Goal: Task Accomplishment & Management: Manage account settings

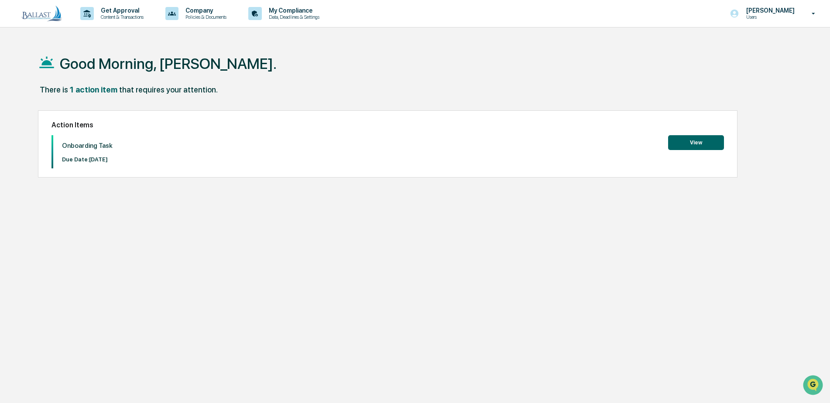
click at [694, 144] on button "View" at bounding box center [696, 142] width 56 height 15
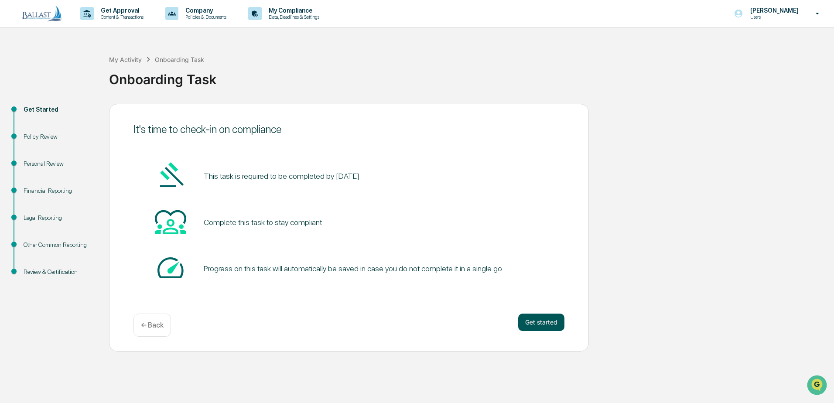
click at [543, 323] on button "Get started" at bounding box center [541, 322] width 46 height 17
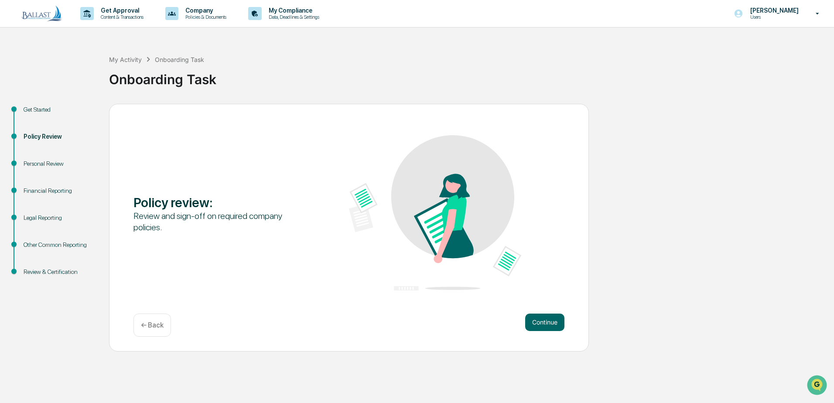
click at [157, 329] on p "← Back" at bounding box center [152, 325] width 23 height 8
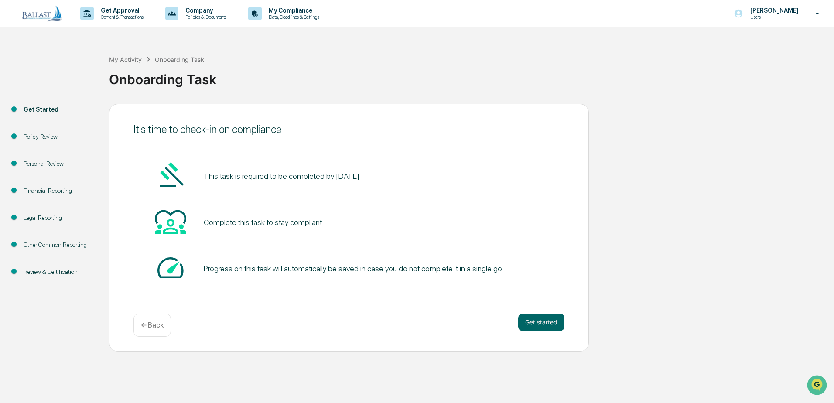
click at [815, 14] on icon at bounding box center [817, 14] width 15 height 8
click at [771, 45] on li "Switch to Admin view..." at bounding box center [766, 44] width 122 height 16
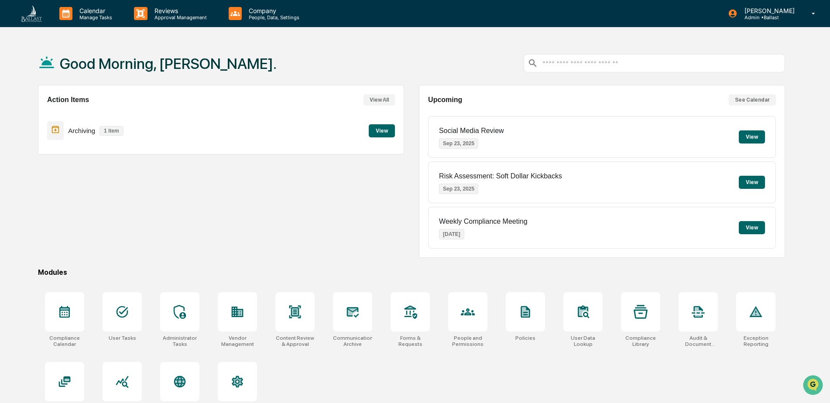
scroll to position [41, 0]
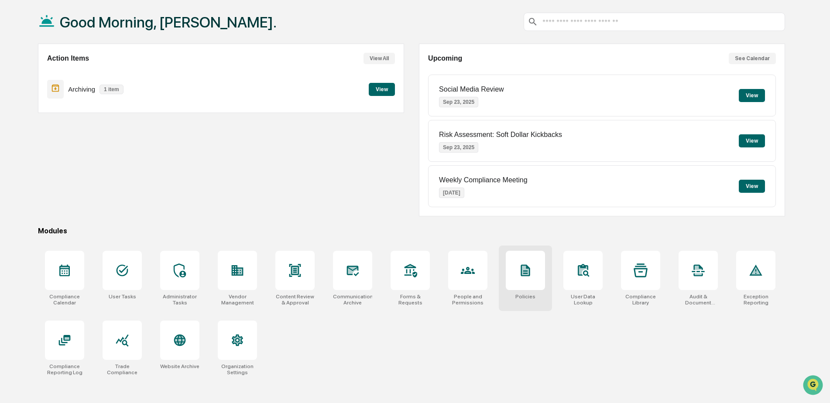
click at [526, 271] on icon at bounding box center [525, 271] width 9 height 12
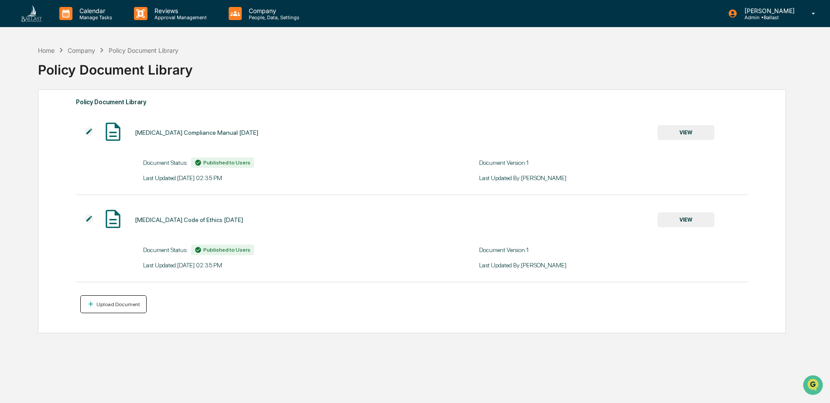
click at [108, 308] on div "Upload Document" at bounding box center [114, 304] width 54 height 8
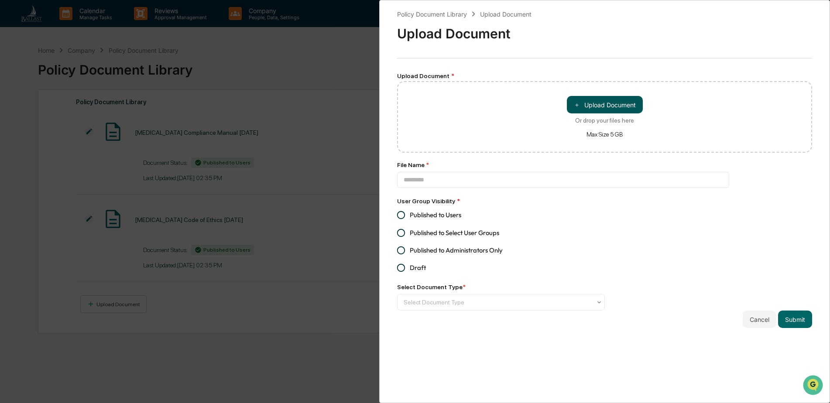
click at [598, 104] on button "＋ Upload Document" at bounding box center [605, 104] width 76 height 17
type input "**********"
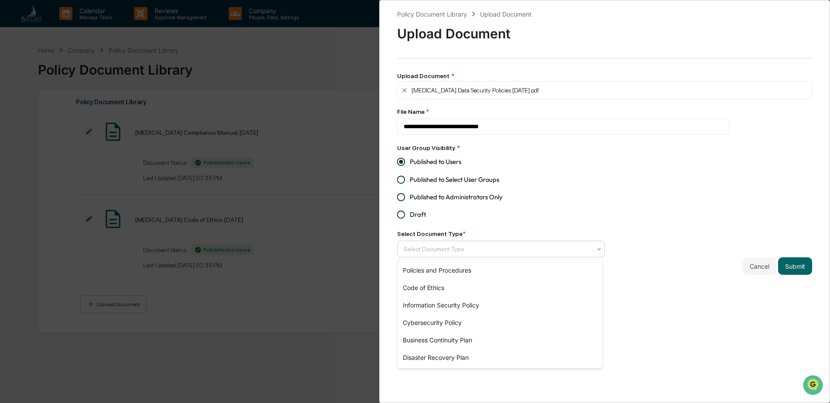
click at [590, 250] on div "Select Document Type" at bounding box center [497, 249] width 196 height 14
click at [496, 325] on div "Cybersecurity Policy" at bounding box center [500, 322] width 205 height 17
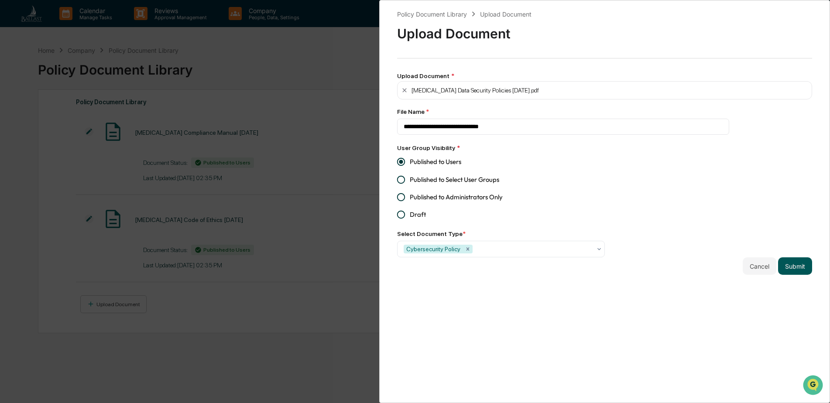
click at [789, 268] on button "Submit" at bounding box center [795, 265] width 34 height 17
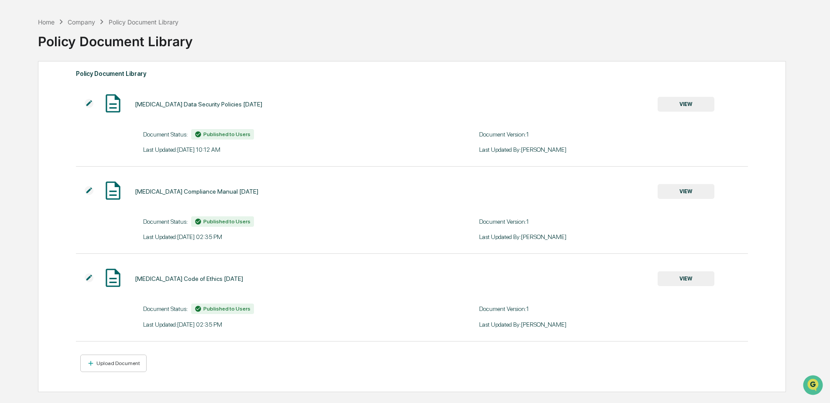
scroll to position [41, 0]
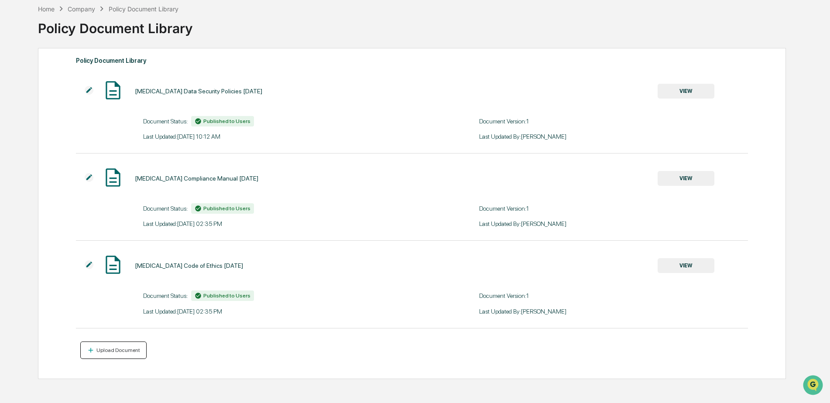
click at [123, 355] on button "Upload Document" at bounding box center [113, 351] width 67 height 18
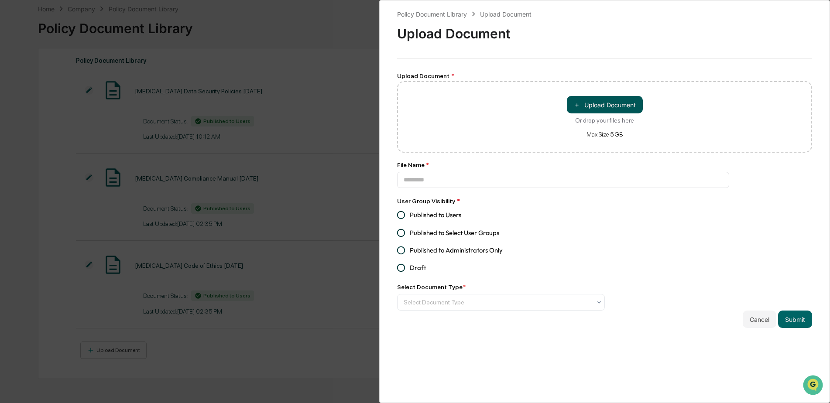
click at [604, 107] on button "＋ Upload Document" at bounding box center [605, 104] width 76 height 17
type input "**********"
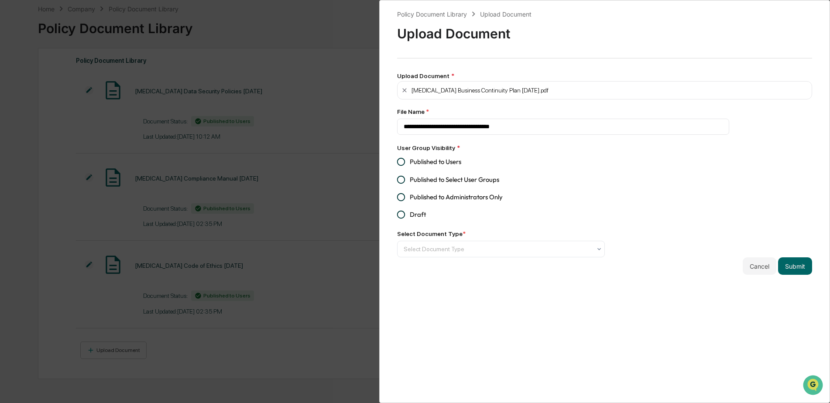
click at [448, 164] on span "Published to Users" at bounding box center [435, 162] width 51 height 10
click at [568, 249] on div at bounding box center [498, 249] width 188 height 9
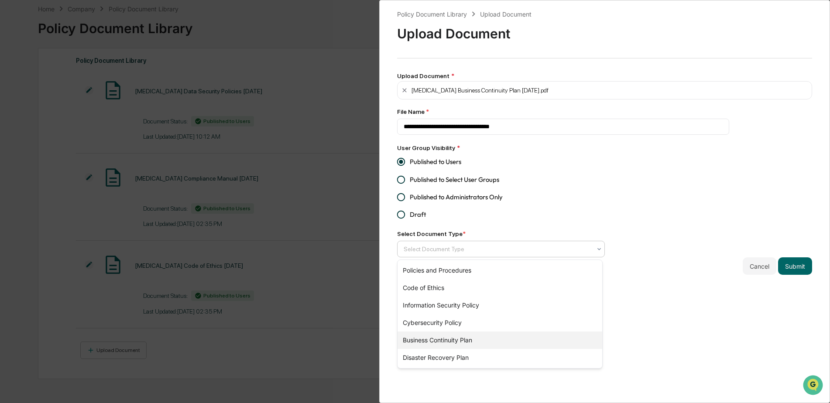
click at [477, 340] on div "Business Continuity Plan" at bounding box center [500, 340] width 205 height 17
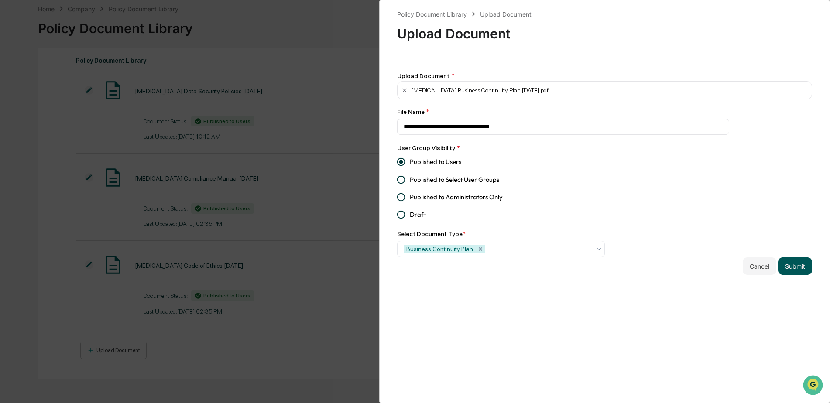
click at [793, 269] on button "Submit" at bounding box center [795, 265] width 34 height 17
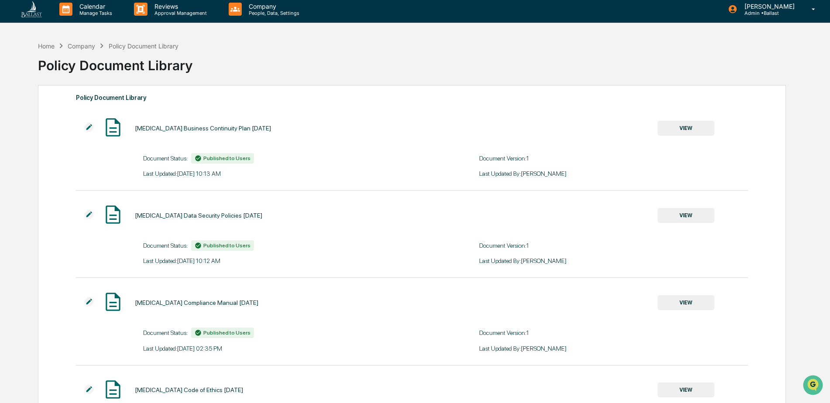
scroll to position [0, 0]
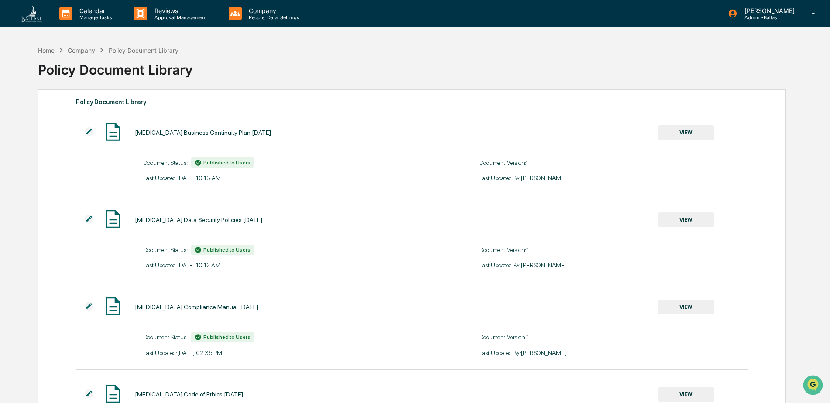
click at [86, 53] on div "Company" at bounding box center [81, 50] width 27 height 7
click at [252, 18] on p "People, Data, Settings" at bounding box center [273, 17] width 62 height 6
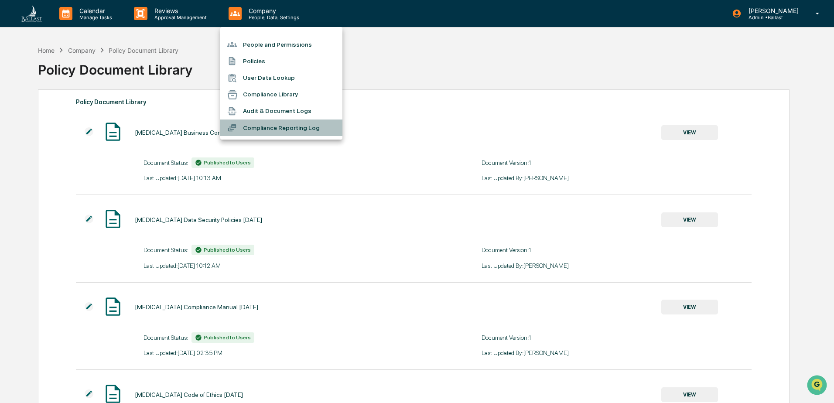
click at [275, 129] on li "Compliance Reporting Log" at bounding box center [281, 128] width 122 height 17
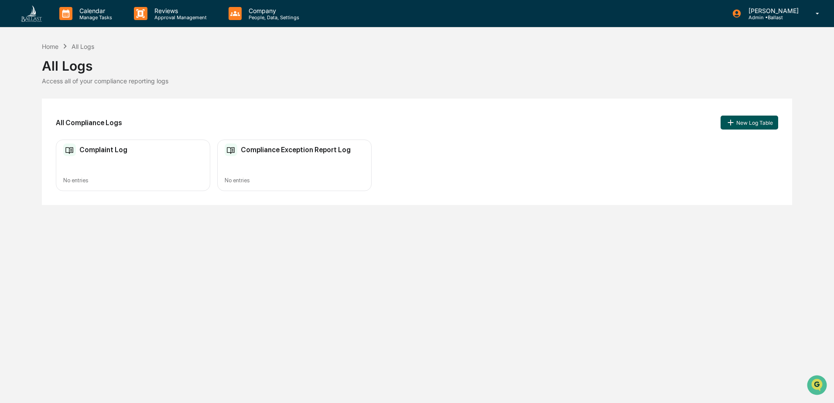
click at [750, 123] on button "New Log Table" at bounding box center [750, 123] width 58 height 14
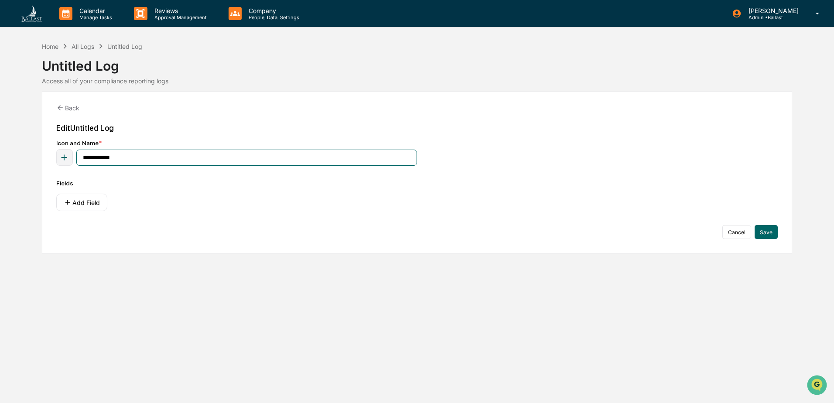
drag, startPoint x: 121, startPoint y: 158, endPoint x: 19, endPoint y: 156, distance: 102.1
click at [19, 156] on div "**********" at bounding box center [417, 147] width 834 height 212
type input "**********"
click at [78, 205] on button "Add Field" at bounding box center [81, 202] width 51 height 17
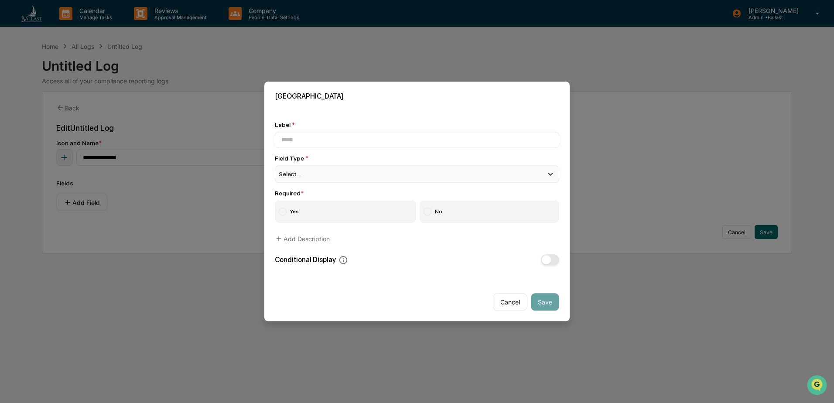
click at [303, 174] on div "Select..." at bounding box center [417, 173] width 285 height 17
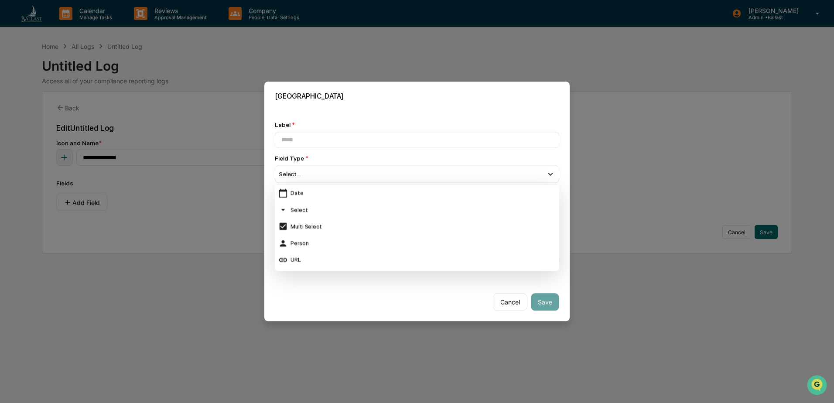
scroll to position [87, 0]
click at [296, 190] on div "Date" at bounding box center [417, 189] width 278 height 10
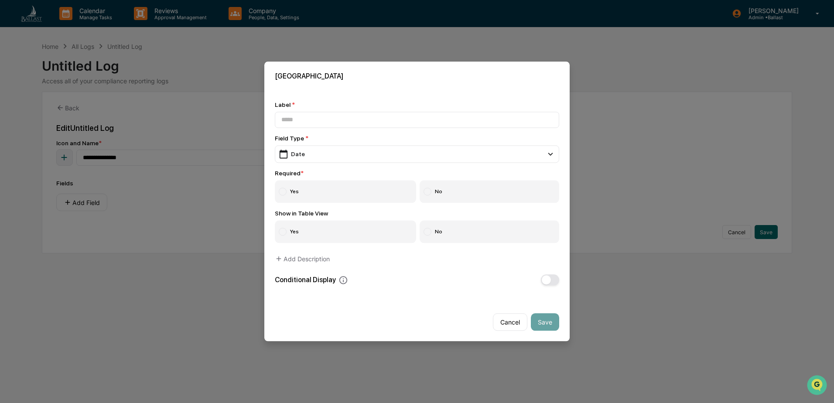
click at [294, 192] on label "Yes" at bounding box center [345, 192] width 141 height 23
click at [293, 230] on label "Yes" at bounding box center [345, 232] width 141 height 23
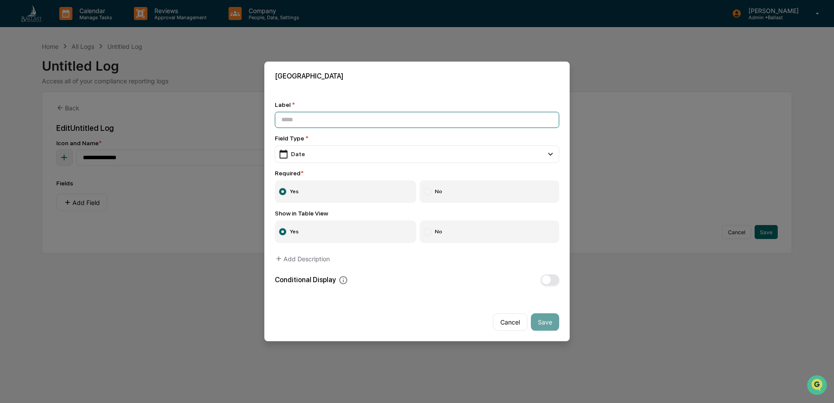
click at [292, 120] on input at bounding box center [417, 120] width 285 height 16
type input "**********"
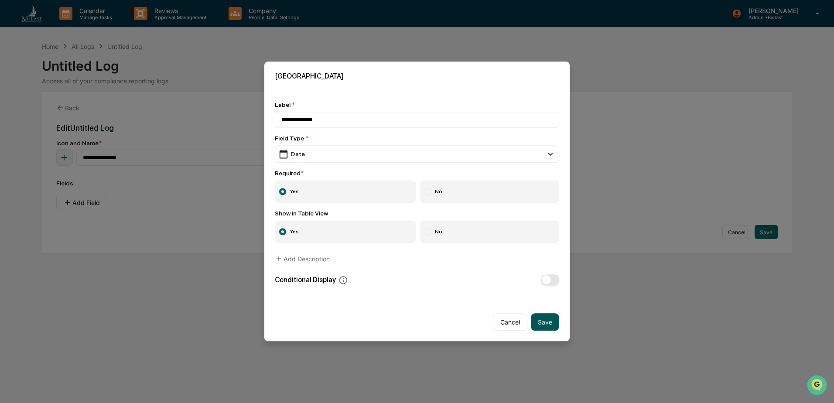
click at [542, 324] on button "Save" at bounding box center [545, 322] width 28 height 17
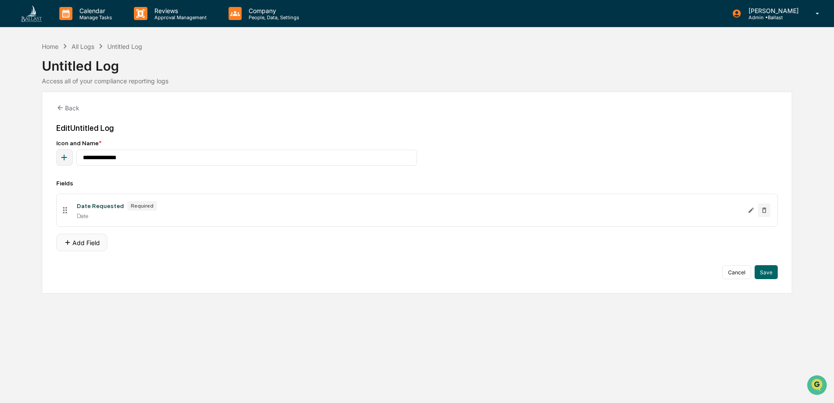
click at [86, 244] on button "Add Field" at bounding box center [81, 242] width 51 height 17
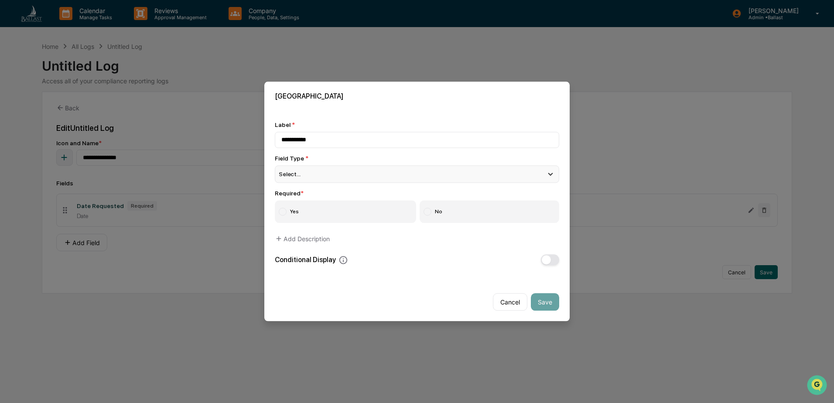
type input "**********"
click at [302, 176] on div "Select..." at bounding box center [417, 173] width 285 height 17
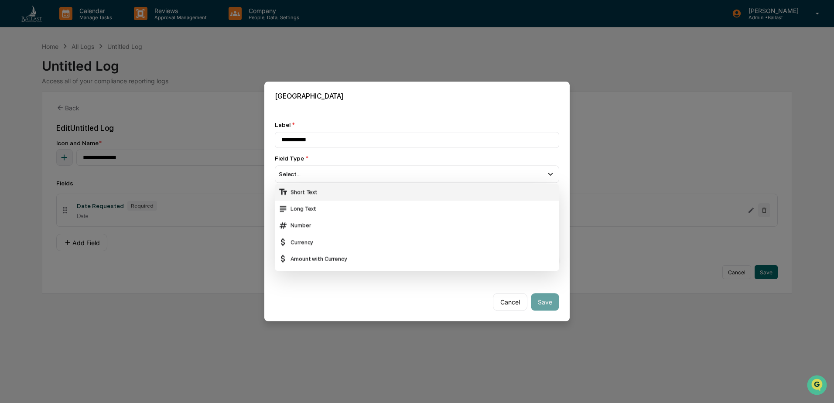
click at [303, 193] on div "Short Text" at bounding box center [417, 193] width 278 height 10
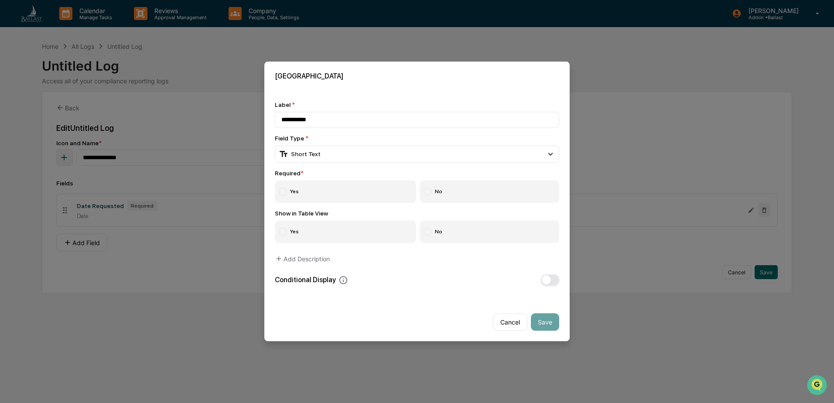
click at [279, 189] on div at bounding box center [283, 192] width 8 height 8
drag, startPoint x: 283, startPoint y: 233, endPoint x: 296, endPoint y: 238, distance: 14.1
click at [284, 233] on div at bounding box center [283, 232] width 8 height 8
click at [545, 322] on button "Save" at bounding box center [545, 322] width 28 height 17
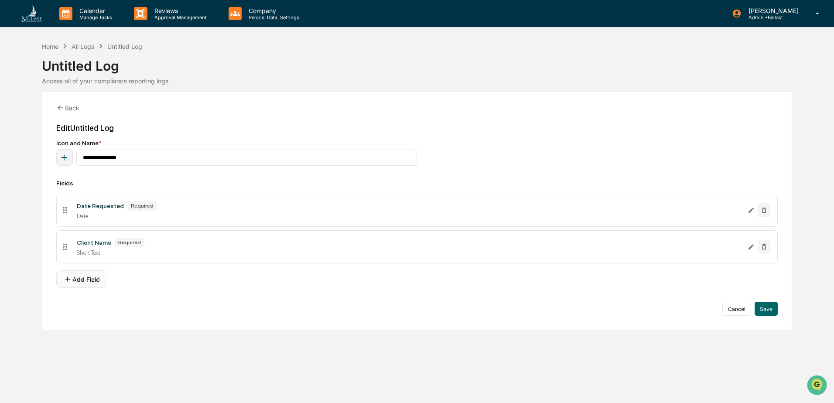
click at [88, 281] on button "Add Field" at bounding box center [81, 279] width 51 height 17
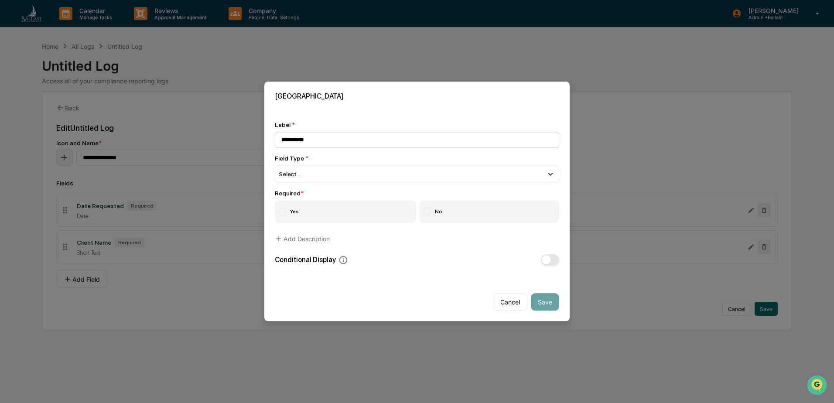
click at [295, 140] on input "**********" at bounding box center [417, 140] width 285 height 16
type input "*********"
click at [304, 174] on div "Select..." at bounding box center [417, 173] width 285 height 17
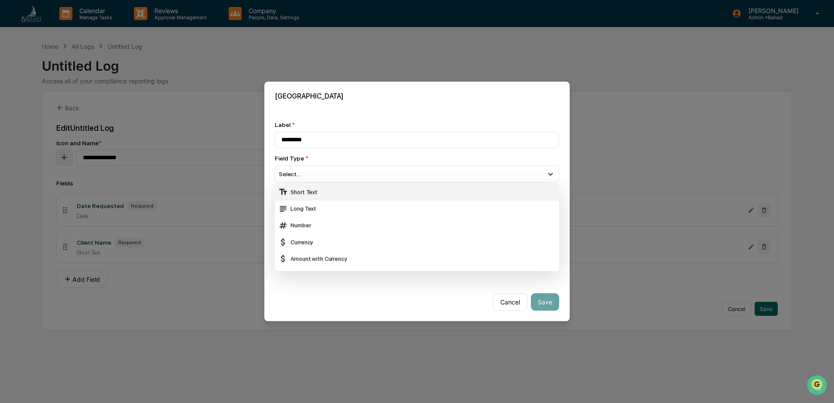
click at [304, 194] on div "Short Text" at bounding box center [417, 193] width 278 height 10
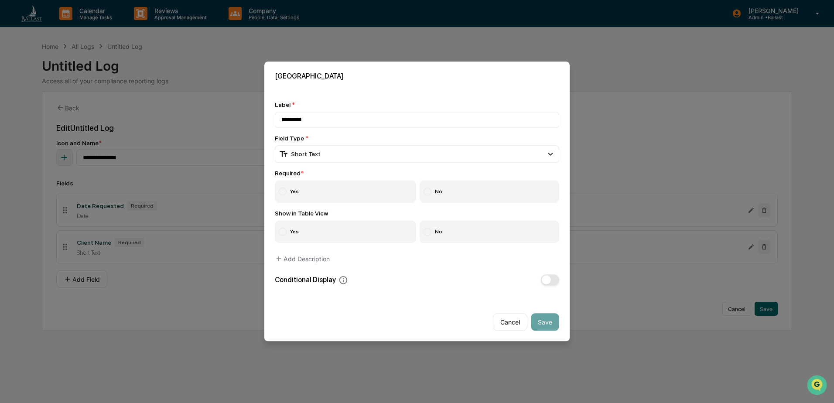
click at [303, 193] on label "Yes" at bounding box center [345, 192] width 141 height 23
click at [303, 230] on label "Yes" at bounding box center [345, 232] width 141 height 23
click at [547, 323] on button "Save" at bounding box center [545, 322] width 28 height 17
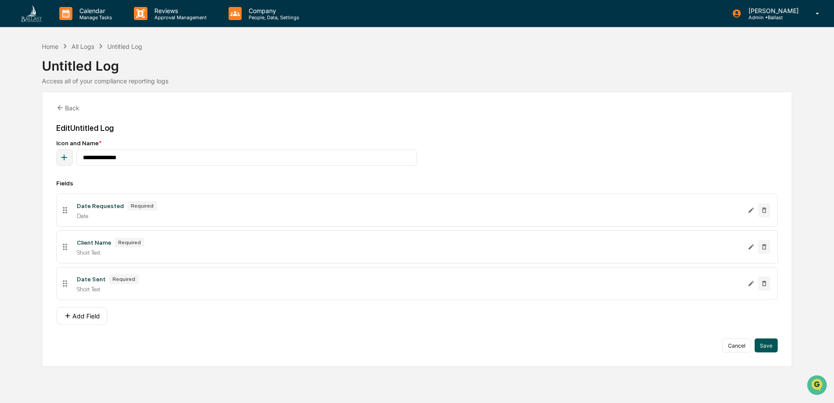
click at [768, 346] on button "Save" at bounding box center [766, 346] width 23 height 14
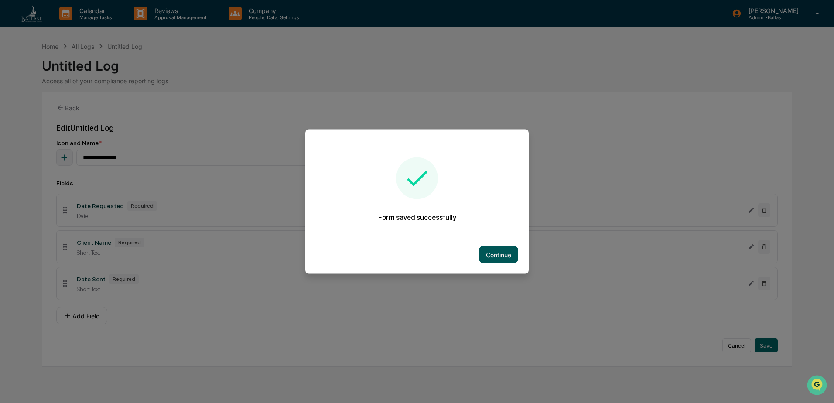
click at [500, 256] on button "Continue" at bounding box center [498, 254] width 39 height 17
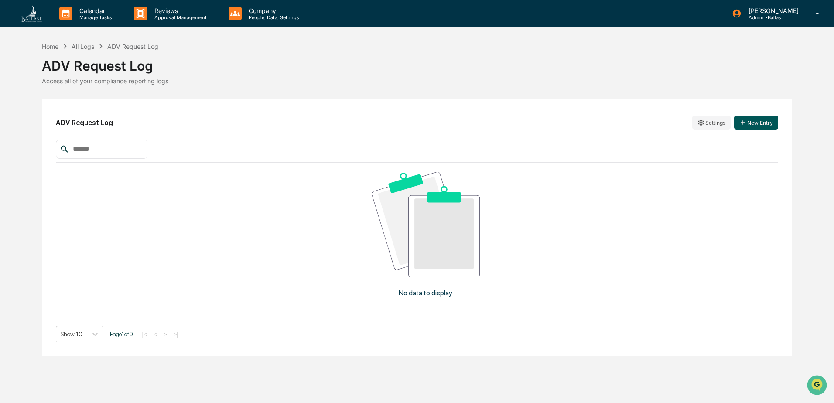
click at [760, 124] on button "New Entry" at bounding box center [756, 123] width 44 height 14
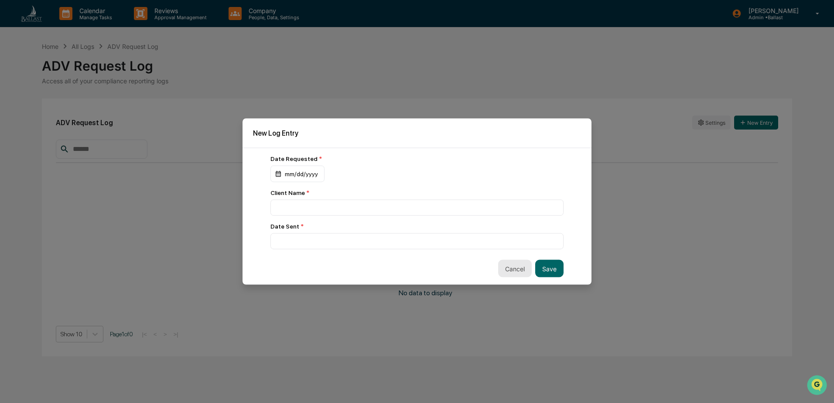
click at [510, 271] on button "Cancel" at bounding box center [515, 268] width 34 height 17
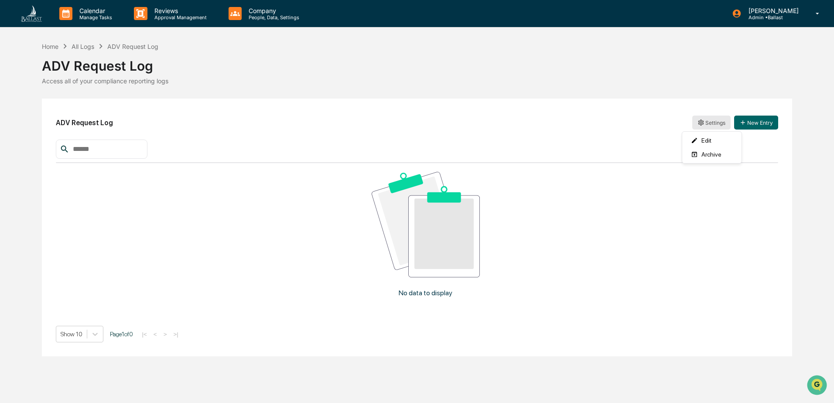
click at [705, 121] on html "Calendar Manage Tasks Reviews Approval Management Company People, Data, Setting…" at bounding box center [417, 201] width 834 height 403
click at [707, 140] on div "Edit" at bounding box center [712, 141] width 56 height 14
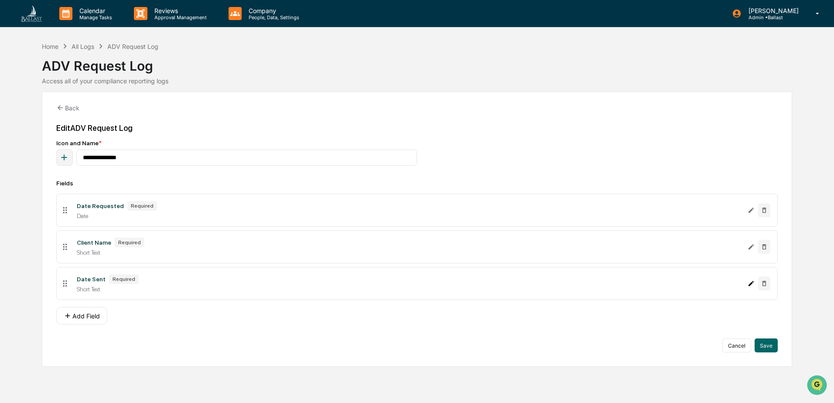
click at [748, 283] on icon "Edit Date Sent field" at bounding box center [751, 283] width 7 height 7
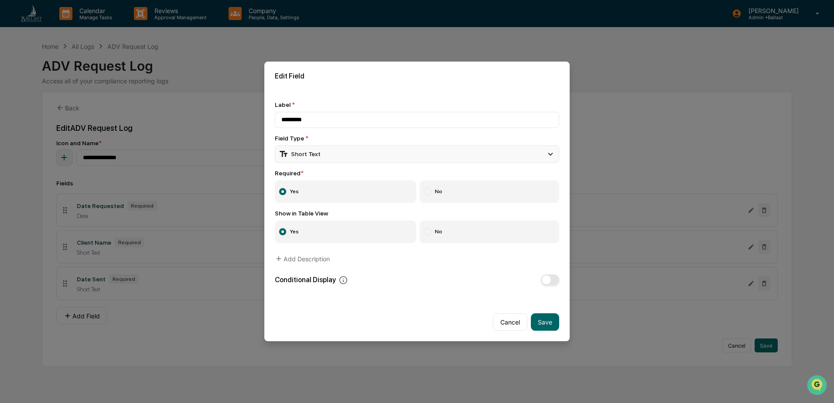
click at [327, 158] on div "Short Text" at bounding box center [417, 153] width 285 height 17
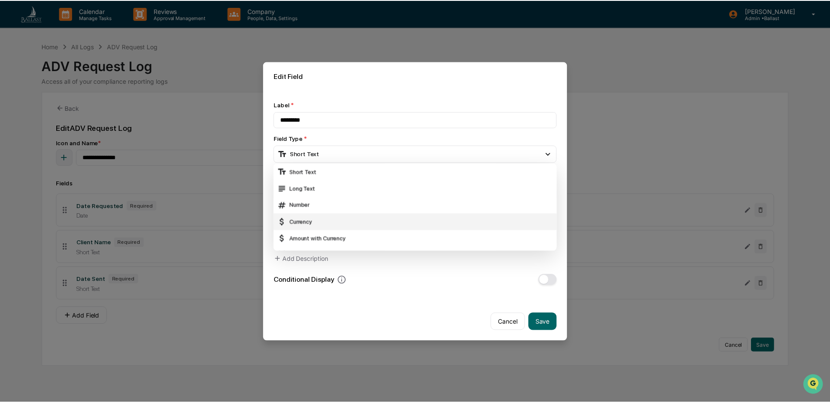
scroll to position [44, 0]
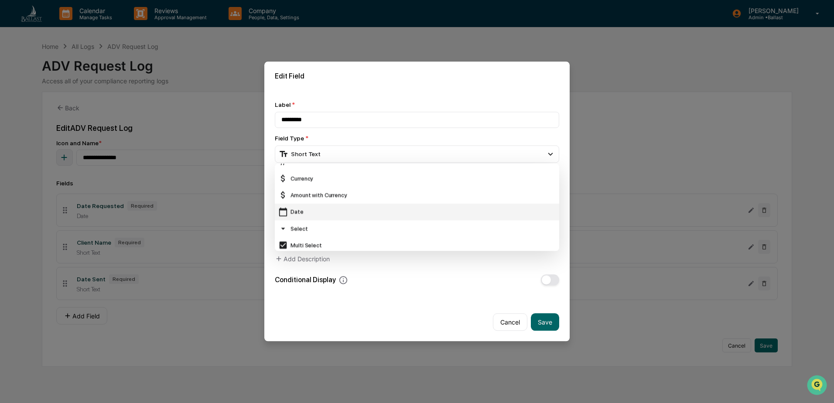
click at [327, 215] on div "Date" at bounding box center [417, 212] width 278 height 10
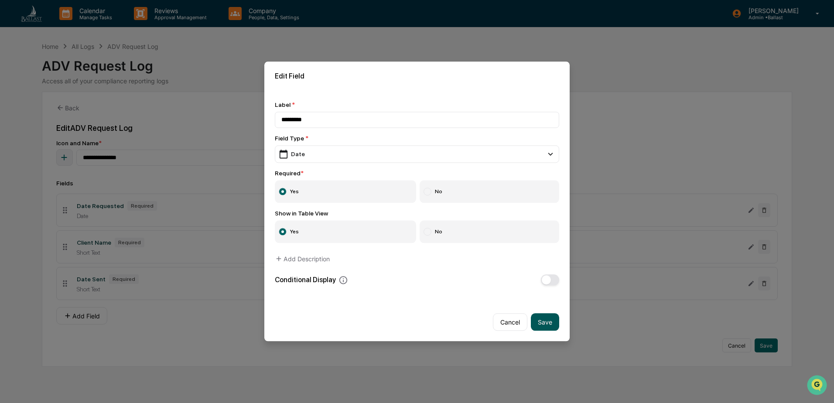
click at [545, 323] on button "Save" at bounding box center [545, 322] width 28 height 17
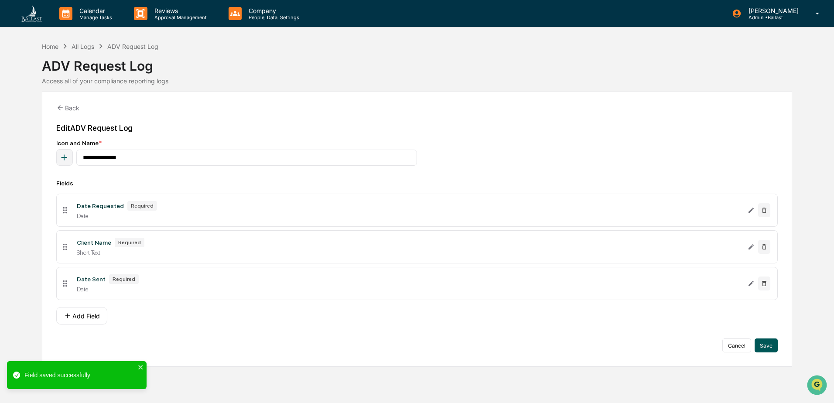
click at [772, 348] on button "Save" at bounding box center [766, 346] width 23 height 14
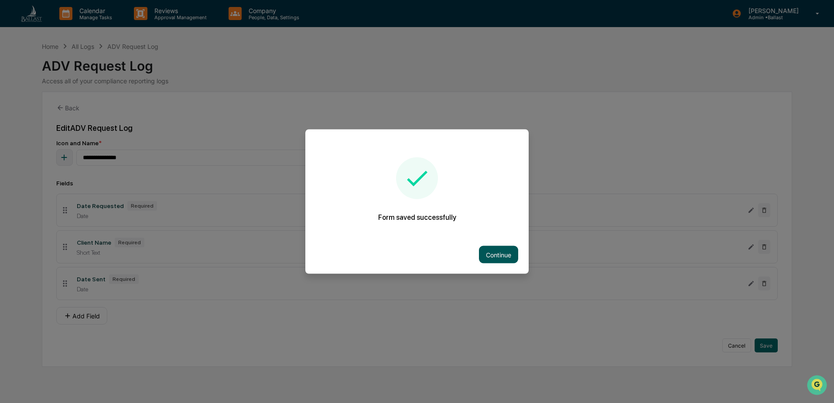
click at [504, 252] on button "Continue" at bounding box center [498, 254] width 39 height 17
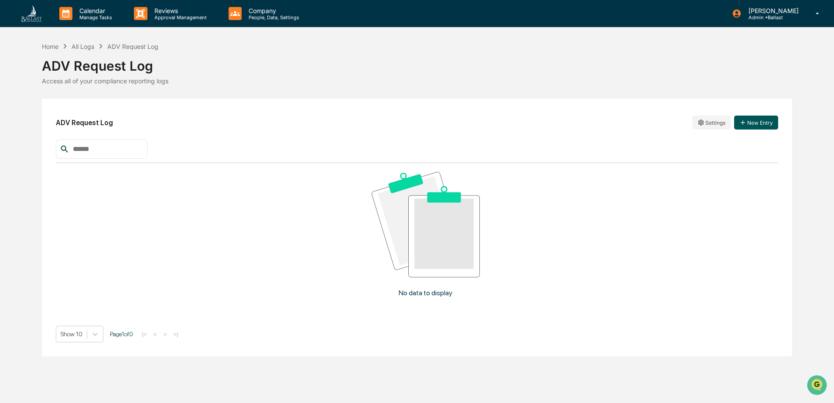
click at [765, 120] on button "New Entry" at bounding box center [756, 123] width 44 height 14
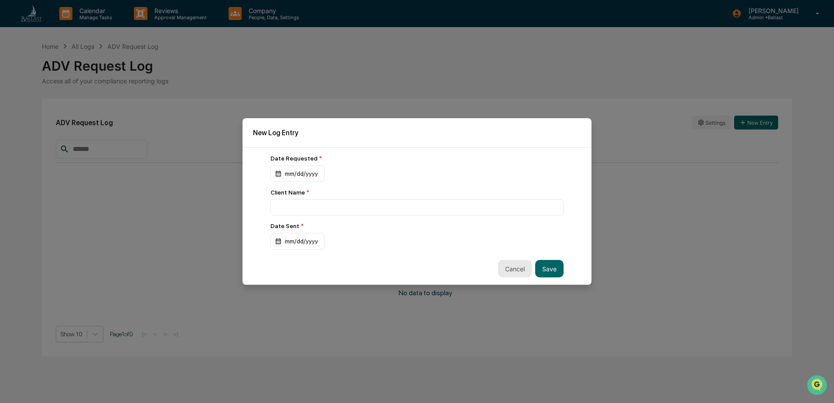
click at [516, 271] on button "Cancel" at bounding box center [515, 268] width 34 height 17
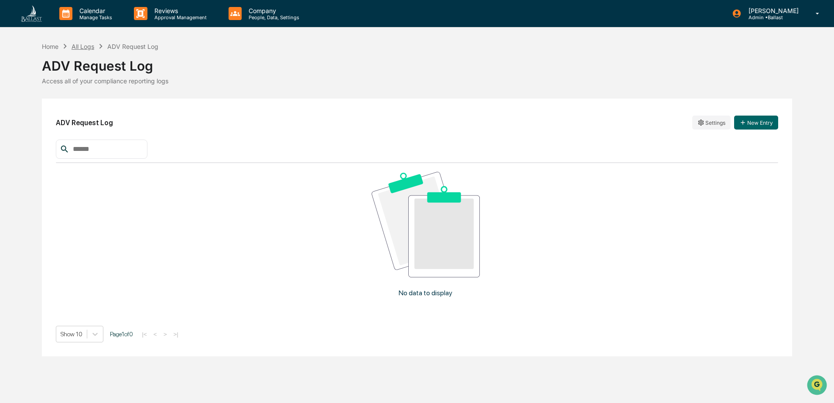
click at [86, 45] on div "All Logs" at bounding box center [83, 46] width 23 height 7
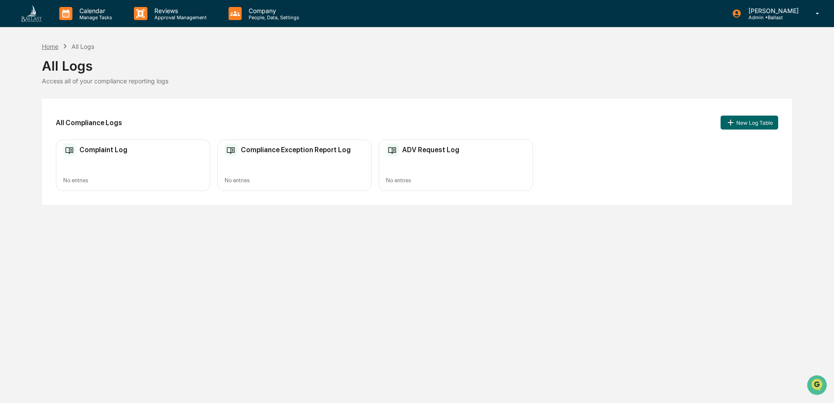
click at [51, 47] on div "Home" at bounding box center [50, 46] width 17 height 7
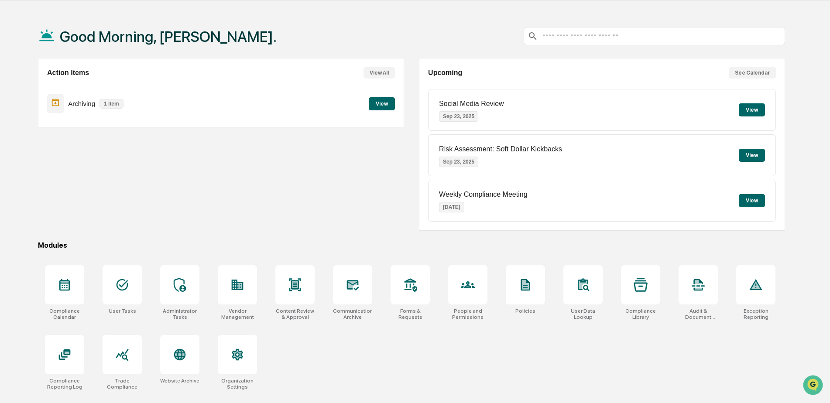
scroll to position [41, 0]
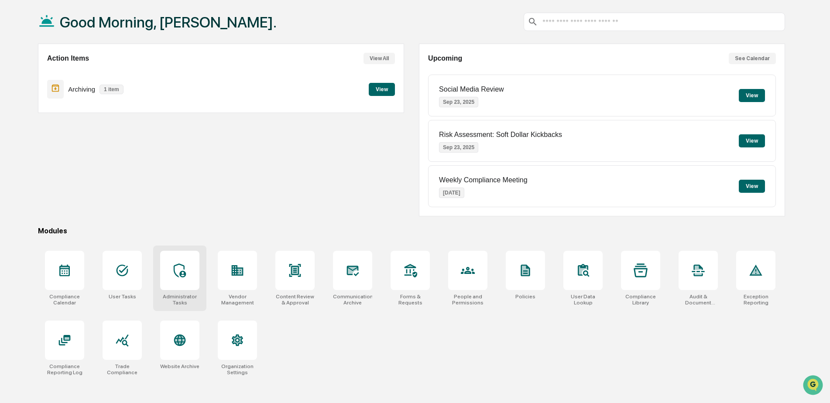
click at [178, 273] on icon at bounding box center [180, 271] width 14 height 14
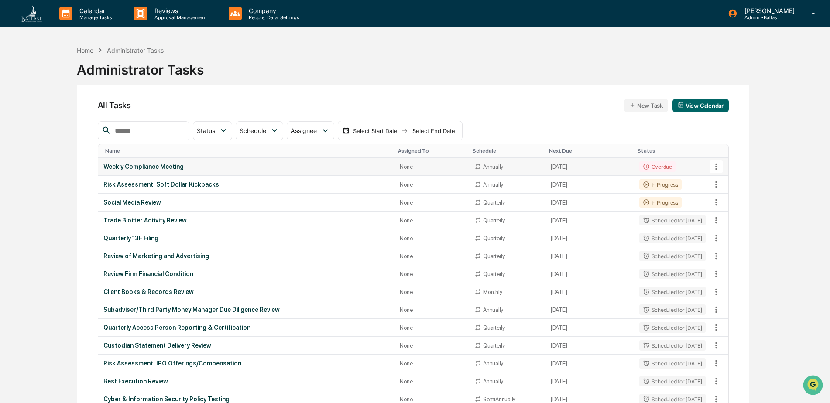
click at [716, 167] on icon at bounding box center [716, 167] width 2 height 7
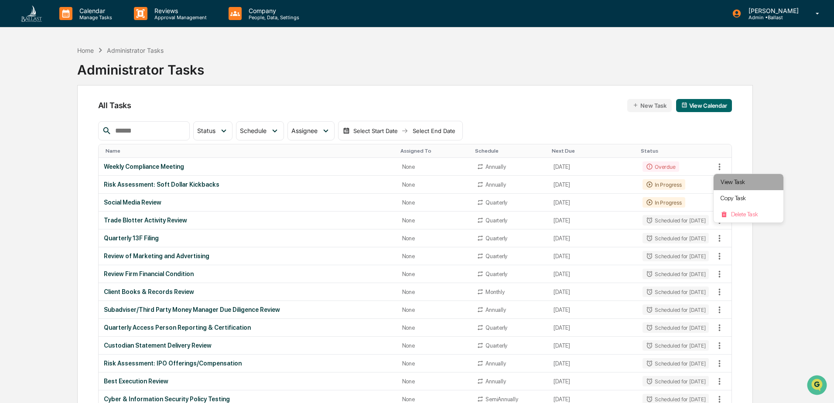
click at [732, 181] on li "View Task" at bounding box center [749, 182] width 70 height 16
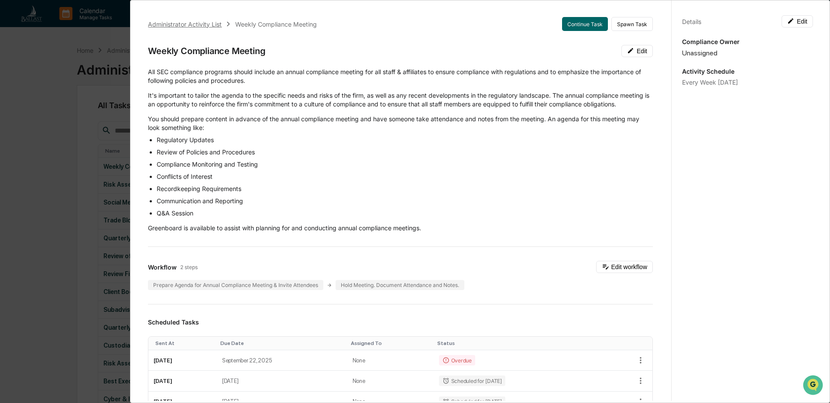
click at [152, 27] on div "Administrator Activity List" at bounding box center [185, 24] width 74 height 7
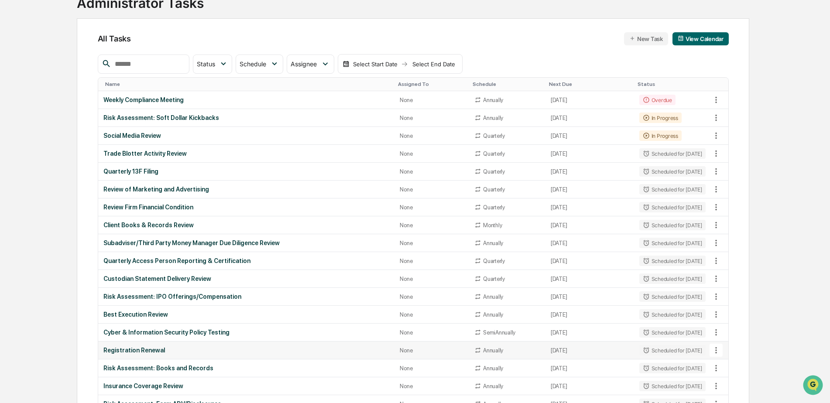
scroll to position [87, 0]
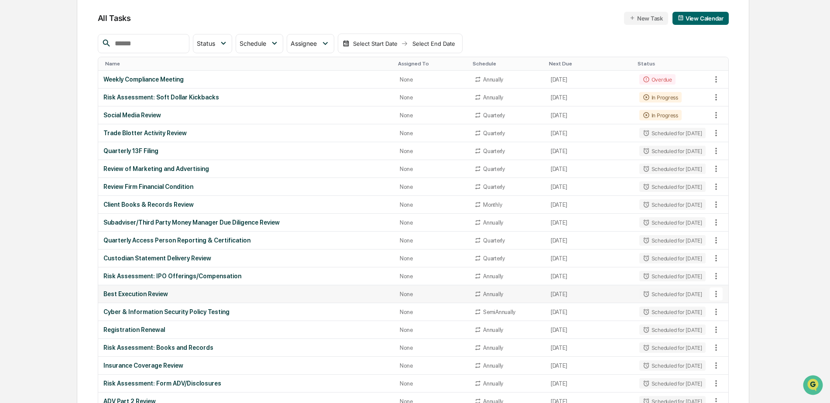
click at [716, 295] on icon at bounding box center [716, 294] width 2 height 7
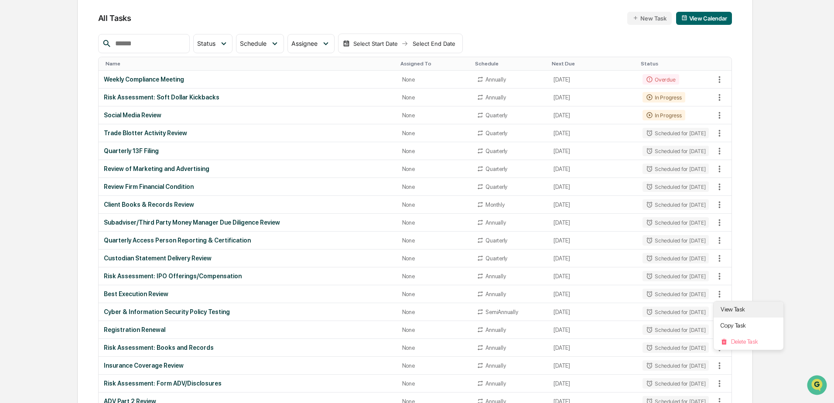
click at [733, 310] on li "View Task" at bounding box center [749, 310] width 70 height 16
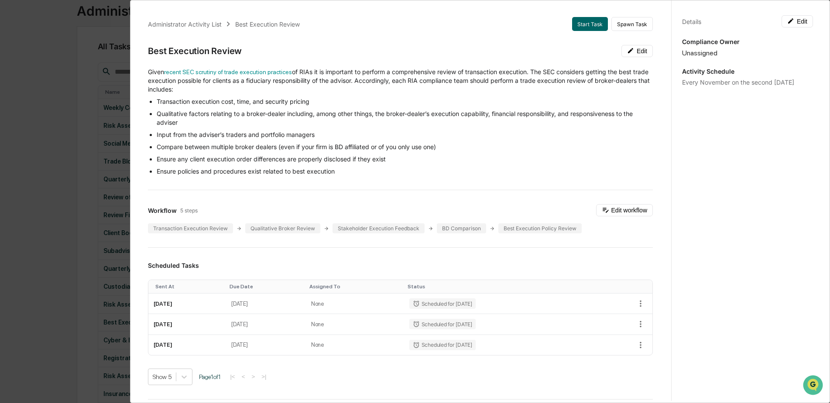
scroll to position [0, 0]
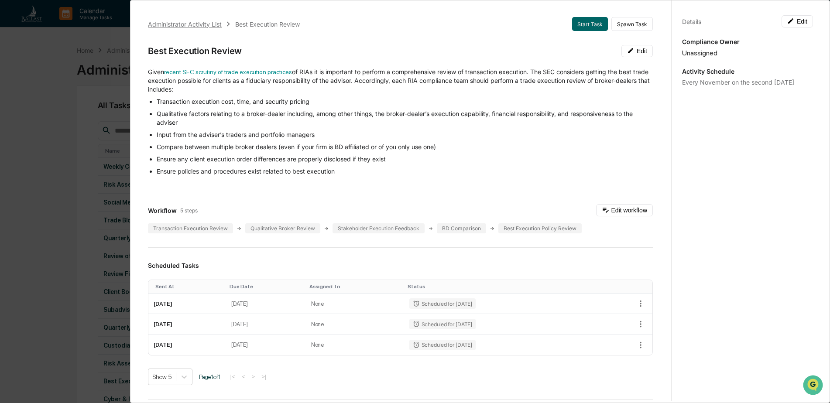
click at [161, 24] on div "Administrator Activity List" at bounding box center [185, 24] width 74 height 7
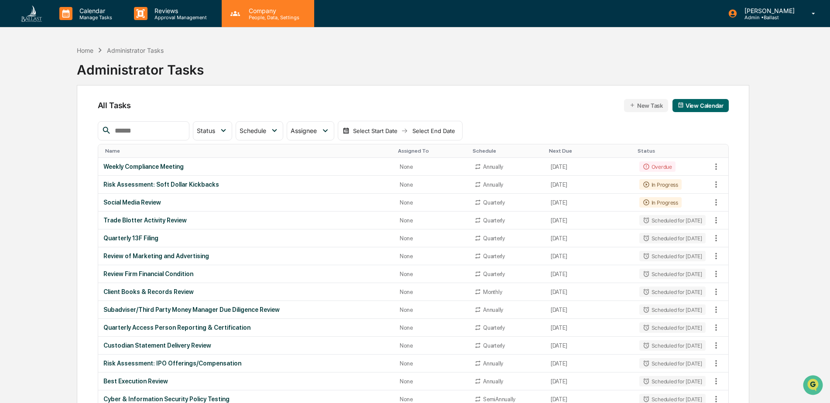
click at [254, 16] on p "People, Data, Settings" at bounding box center [273, 17] width 62 height 6
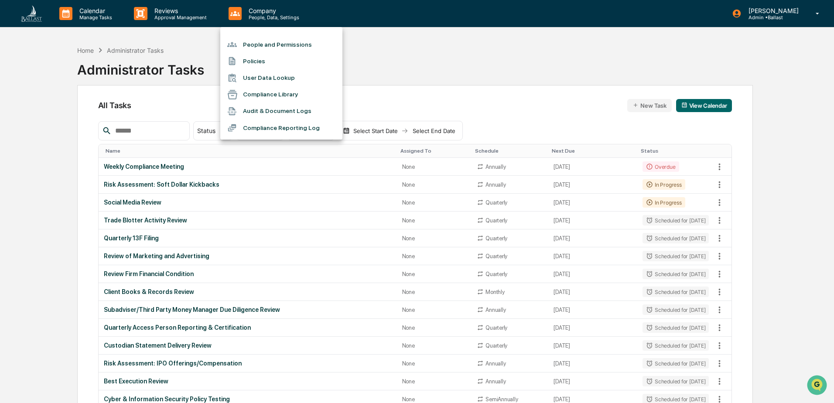
click at [275, 43] on li "People and Permissions" at bounding box center [281, 44] width 122 height 17
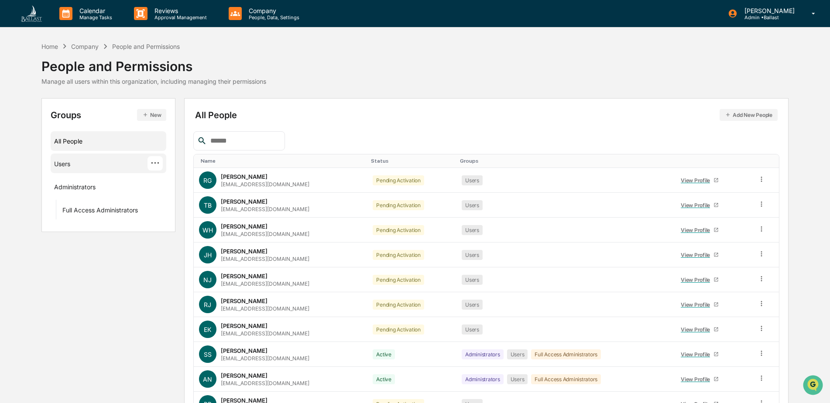
click at [105, 169] on div "Users ···" at bounding box center [108, 163] width 109 height 14
click at [756, 115] on button "Add New People" at bounding box center [749, 115] width 58 height 12
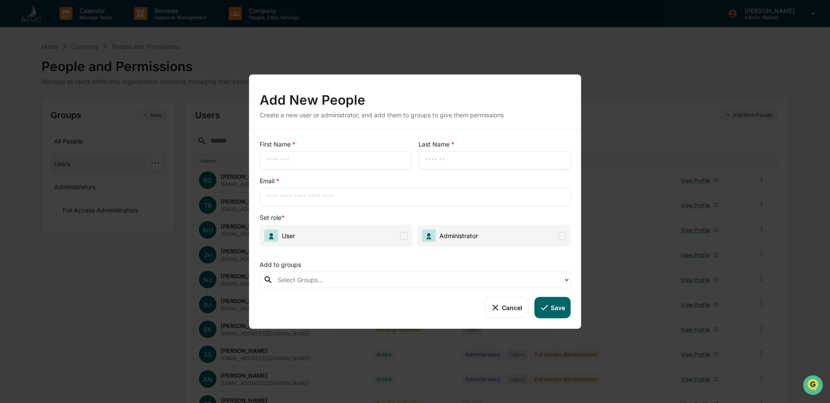
click at [355, 156] on input "text" at bounding box center [335, 160] width 139 height 9
type input "*******"
click at [504, 308] on button "Cancel" at bounding box center [506, 307] width 43 height 21
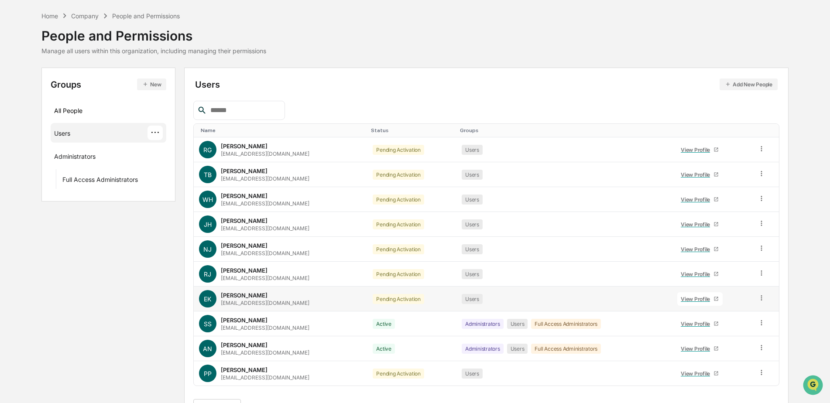
scroll to position [44, 0]
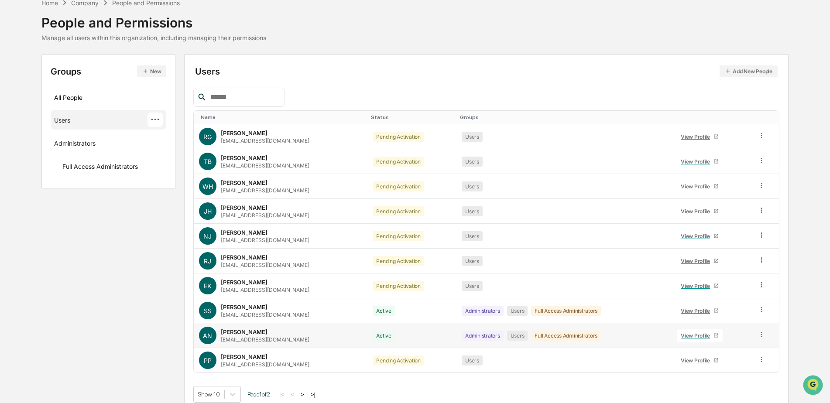
click at [763, 336] on icon at bounding box center [762, 335] width 8 height 8
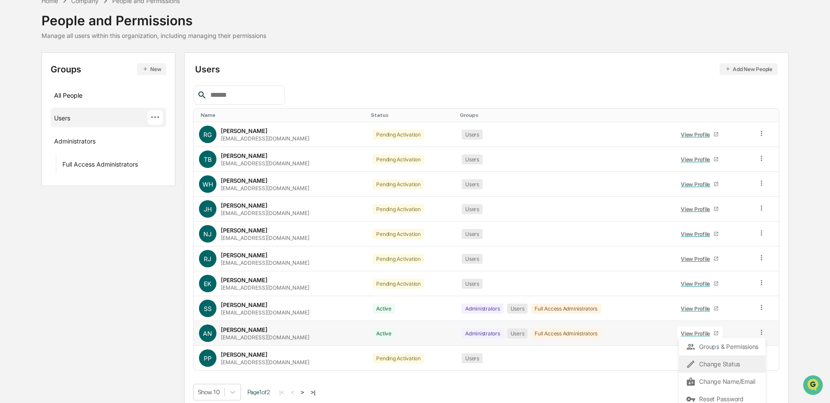
scroll to position [52, 0]
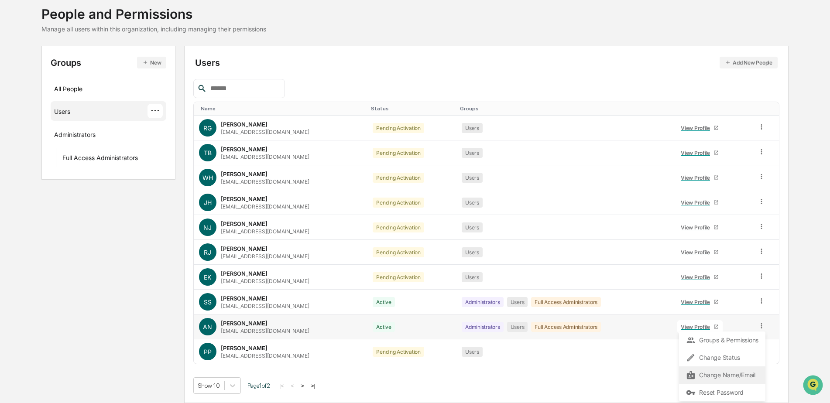
click at [733, 375] on div "Change Name/Email" at bounding box center [722, 375] width 72 height 10
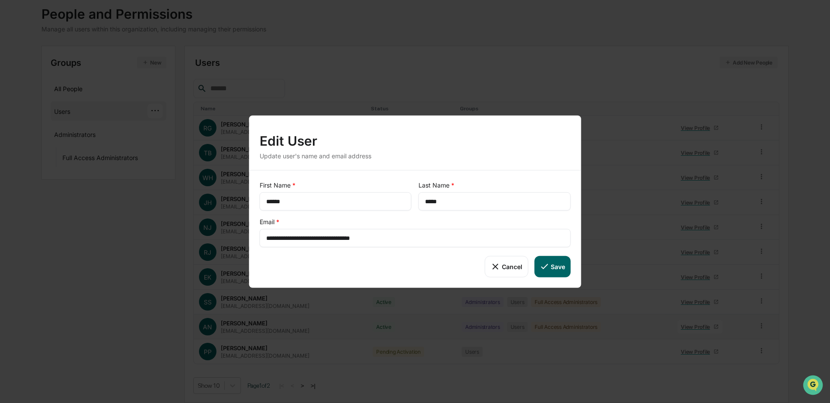
click at [298, 240] on input "**********" at bounding box center [415, 238] width 298 height 9
click at [557, 268] on button "Save" at bounding box center [552, 266] width 36 height 21
type input "**********"
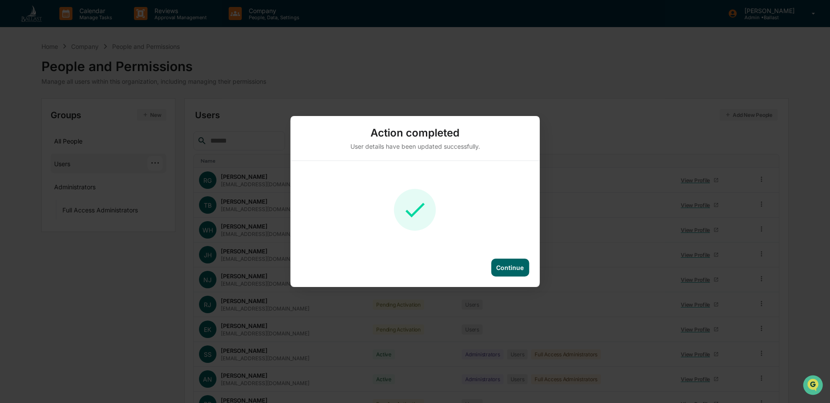
click at [508, 267] on div "Continue" at bounding box center [509, 267] width 27 height 7
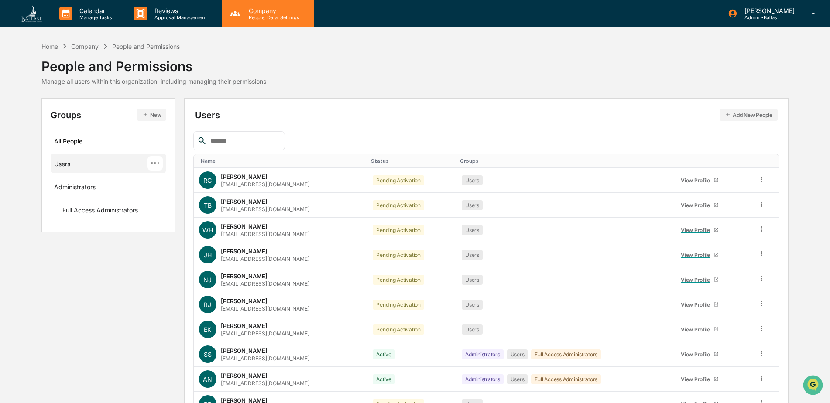
click at [258, 14] on p "People, Data, Settings" at bounding box center [273, 17] width 62 height 6
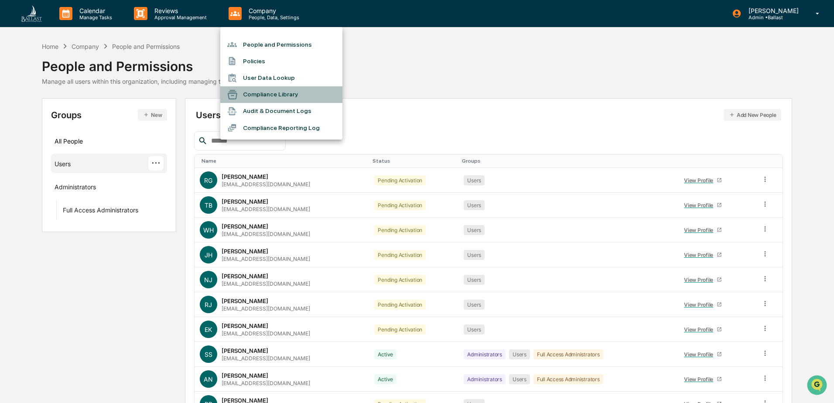
click at [282, 94] on li "Compliance Library" at bounding box center [281, 94] width 122 height 17
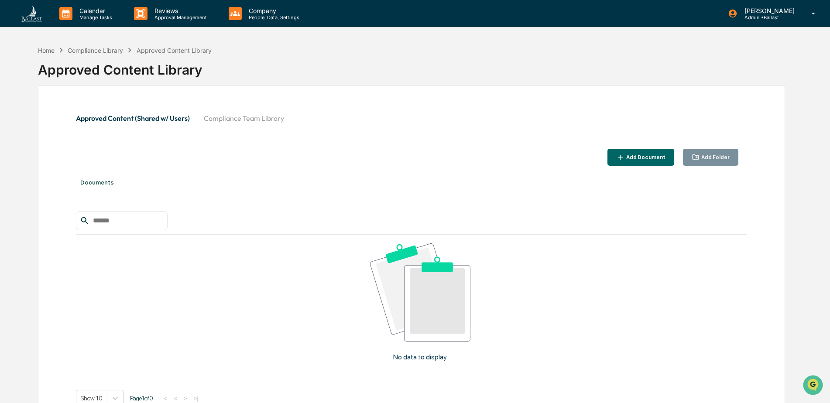
click at [711, 158] on div "Add Folder" at bounding box center [715, 157] width 30 height 6
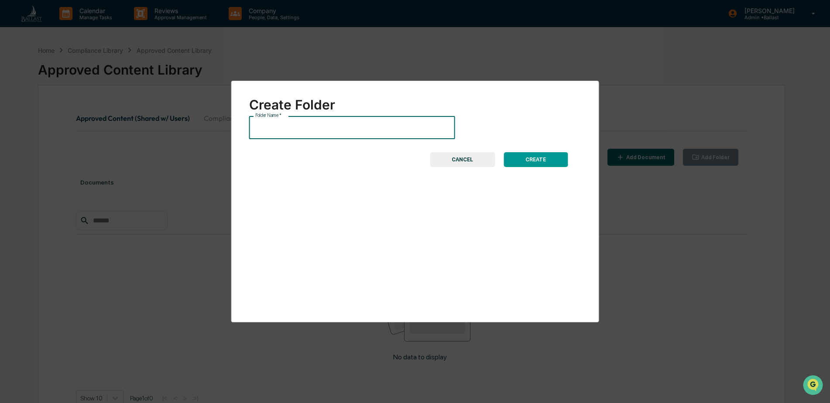
click at [318, 130] on input "Folder Name   *" at bounding box center [352, 127] width 206 height 23
click at [269, 130] on input "**********" at bounding box center [352, 127] width 206 height 23
click at [312, 125] on input "**********" at bounding box center [352, 127] width 206 height 23
type input "**********"
click at [541, 159] on button "CREATE" at bounding box center [536, 159] width 64 height 15
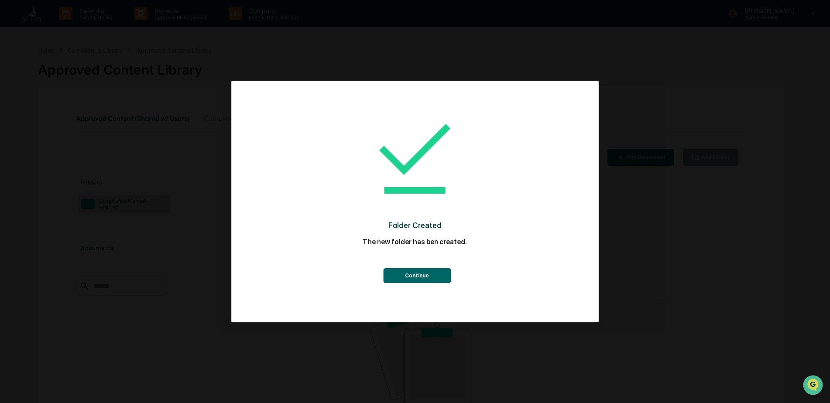
click at [422, 278] on button "Continue" at bounding box center [417, 275] width 68 height 15
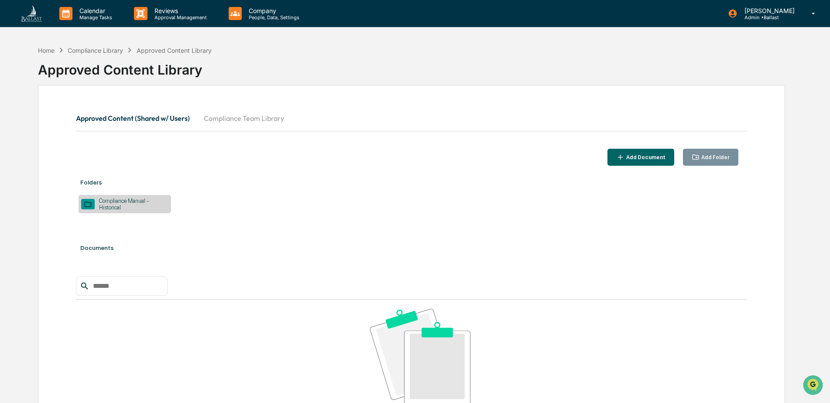
click at [129, 204] on div "Compliance Manual - Historical" at bounding box center [131, 204] width 73 height 13
